Goal: Navigation & Orientation: Find specific page/section

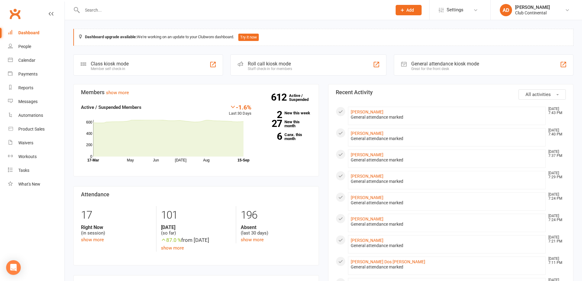
click at [535, 90] on button "All activities" at bounding box center [541, 94] width 47 height 10
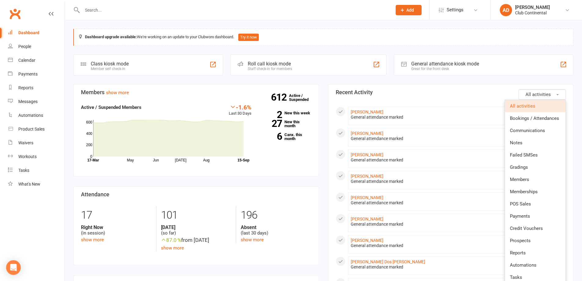
click at [381, 109] on li "[PERSON_NAME] [DATE] 7:43 PM General attendance marked" at bounding box center [447, 116] width 198 height 18
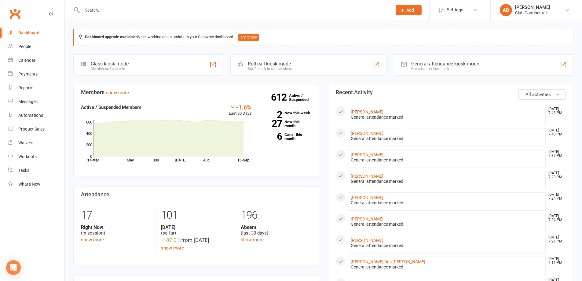
click at [364, 114] on link "[PERSON_NAME]" at bounding box center [367, 111] width 33 height 5
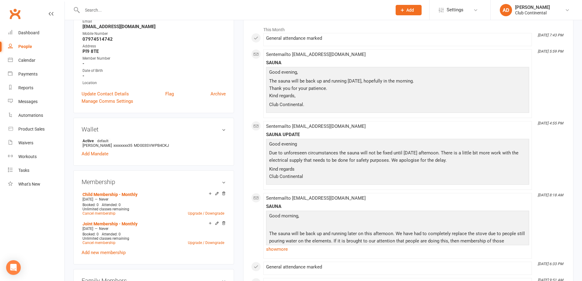
scroll to position [183, 0]
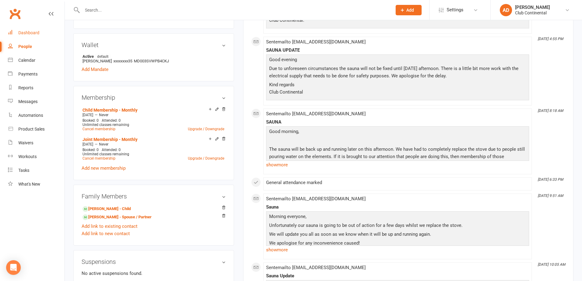
click at [20, 26] on link "Dashboard" at bounding box center [36, 33] width 56 height 14
